Goal: Navigation & Orientation: Find specific page/section

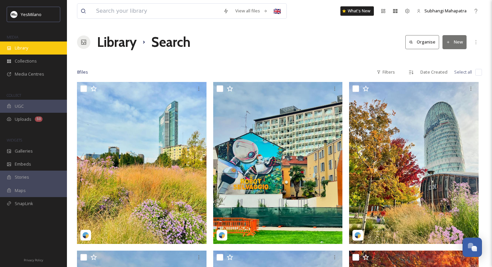
click at [30, 51] on div "Library" at bounding box center [33, 48] width 67 height 13
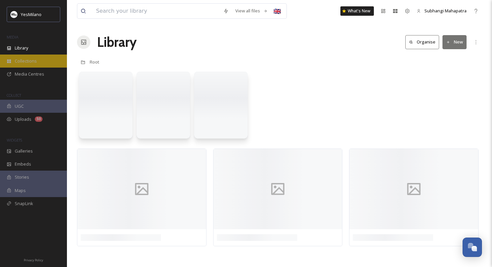
click at [28, 64] on div "Collections" at bounding box center [33, 61] width 67 height 13
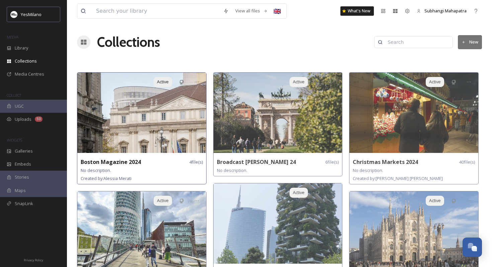
click at [149, 130] on img at bounding box center [141, 113] width 129 height 80
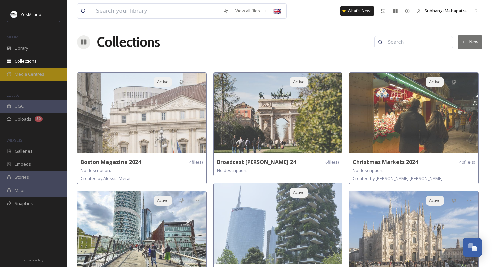
click at [28, 77] on span "Media Centres" at bounding box center [29, 74] width 29 height 6
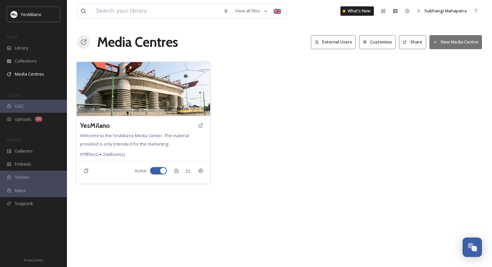
click at [128, 83] on img at bounding box center [144, 89] width 134 height 54
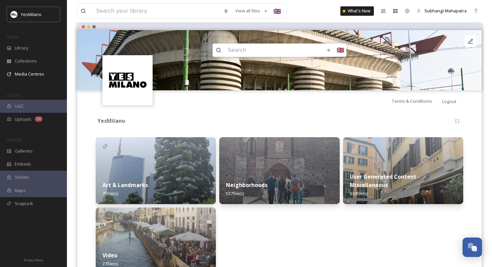
scroll to position [16, 0]
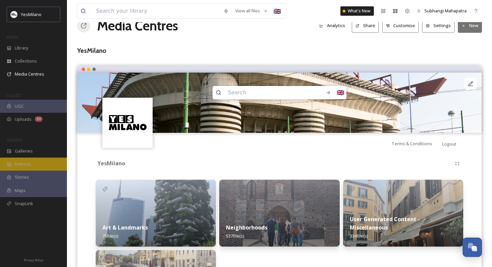
click at [46, 165] on div "Embeds" at bounding box center [33, 164] width 67 height 13
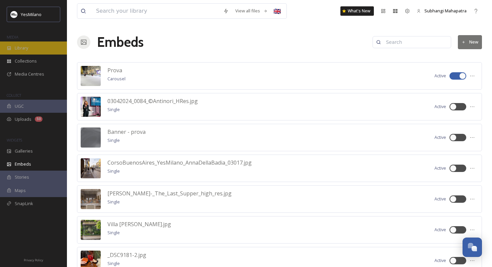
click at [44, 54] on div "Library" at bounding box center [33, 48] width 67 height 13
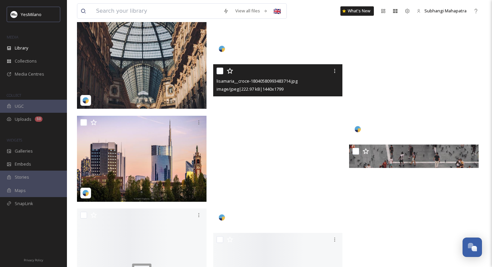
scroll to position [5158, 0]
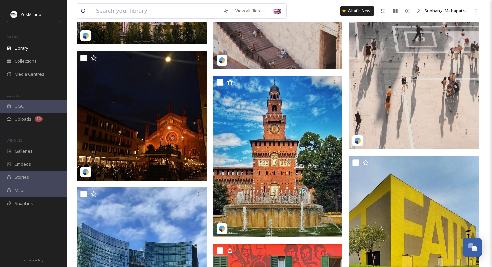
click at [49, 105] on div "UGC" at bounding box center [33, 106] width 67 height 13
